Goal: Information Seeking & Learning: Learn about a topic

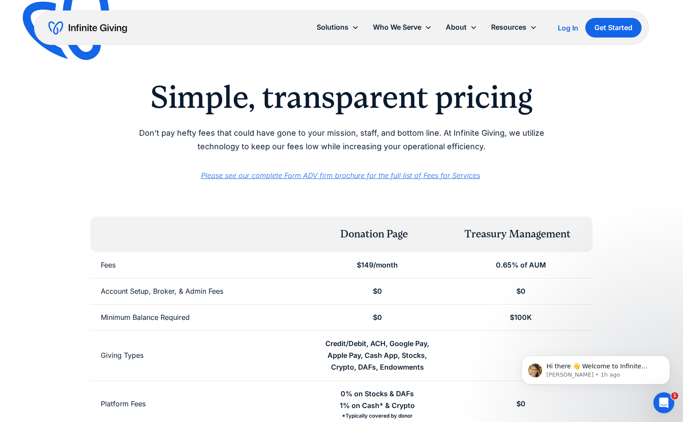
scroll to position [13, 0]
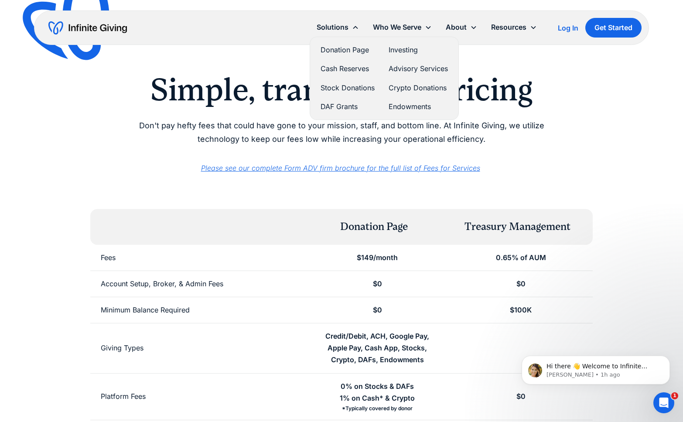
click at [340, 50] on link "Donation Page" at bounding box center [347, 50] width 54 height 12
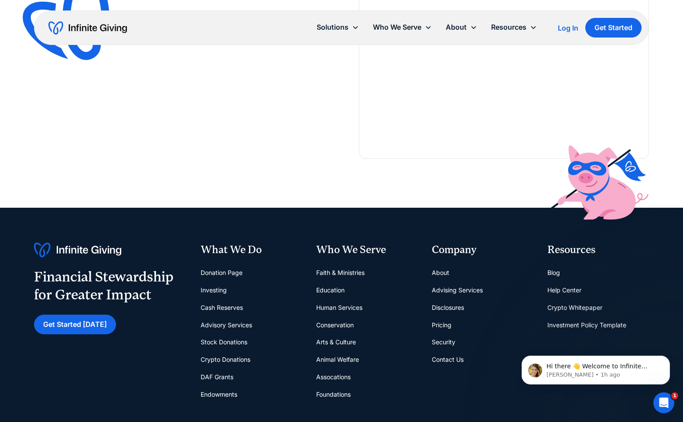
scroll to position [1756, 0]
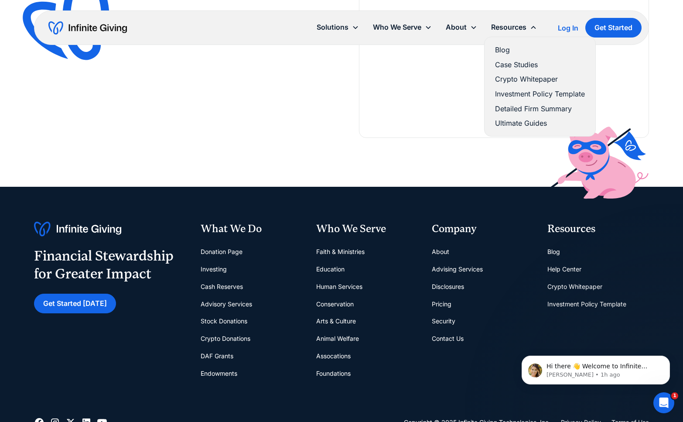
click at [526, 120] on link "Ultimate Guides" at bounding box center [540, 123] width 90 height 12
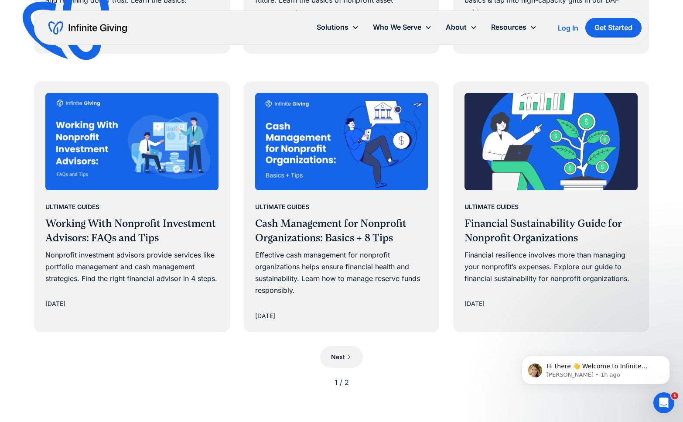
scroll to position [705, 0]
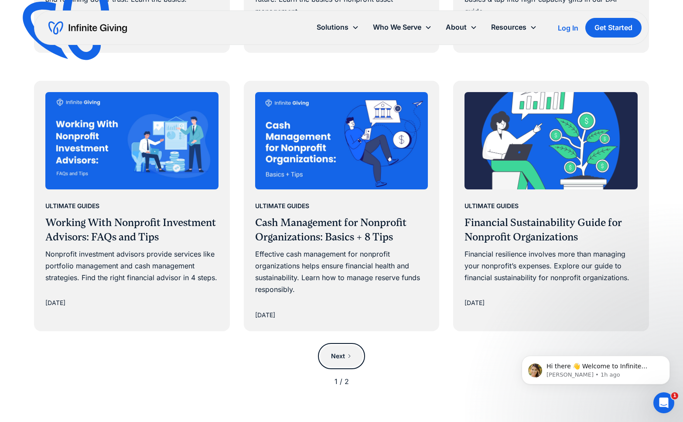
click at [348, 356] on icon "Next Page" at bounding box center [349, 355] width 5 height 5
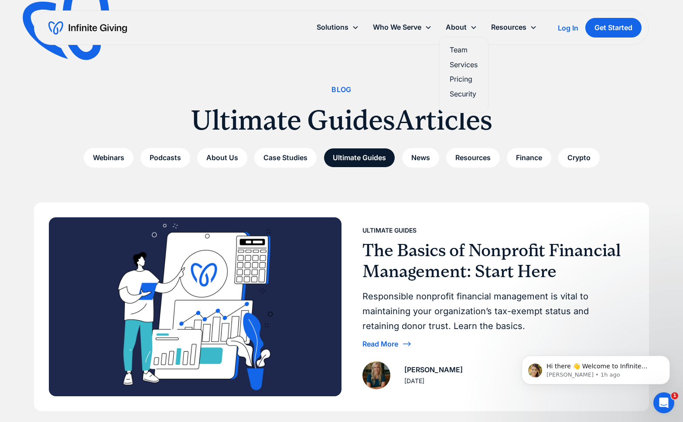
click at [462, 94] on link "Security" at bounding box center [463, 94] width 28 height 12
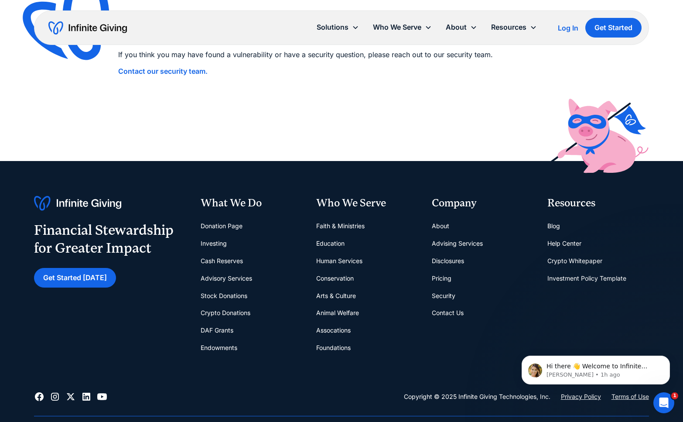
scroll to position [1231, 0]
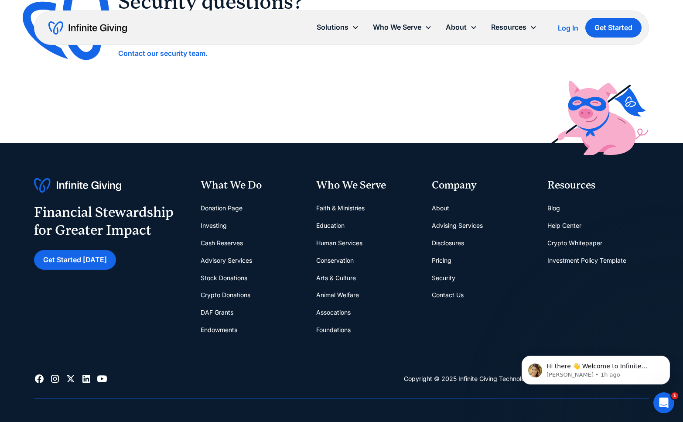
click at [559, 224] on link "Help Center" at bounding box center [564, 225] width 34 height 17
